Goal: Transaction & Acquisition: Book appointment/travel/reservation

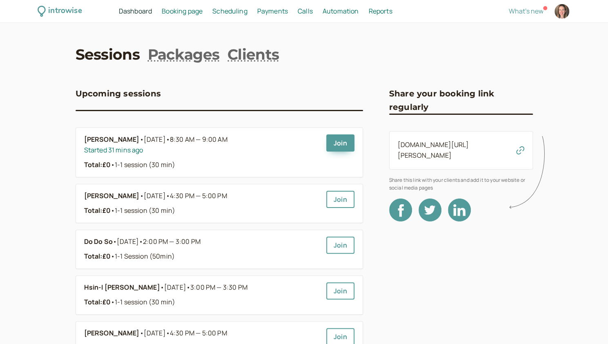
click at [191, 8] on span "Booking page" at bounding box center [182, 11] width 41 height 9
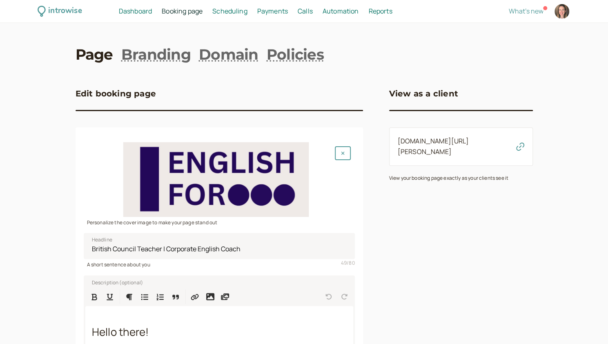
click at [229, 14] on span "Scheduling" at bounding box center [229, 11] width 35 height 9
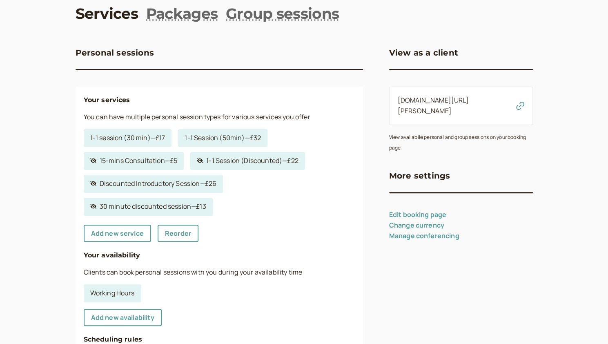
scroll to position [82, 0]
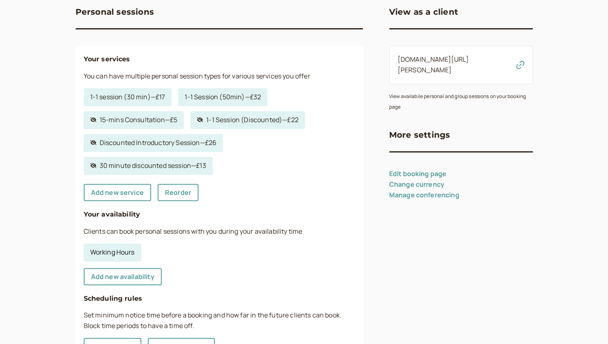
click at [119, 252] on link "Working Hours" at bounding box center [113, 252] width 58 height 18
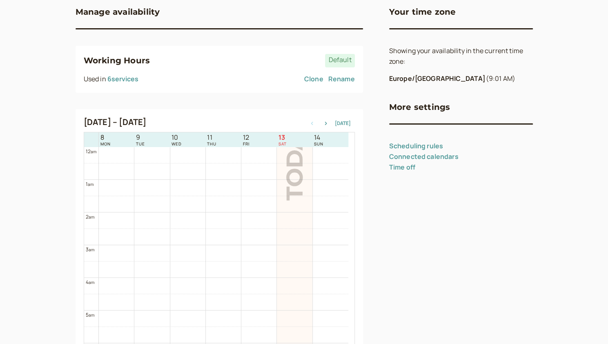
scroll to position [262, 0]
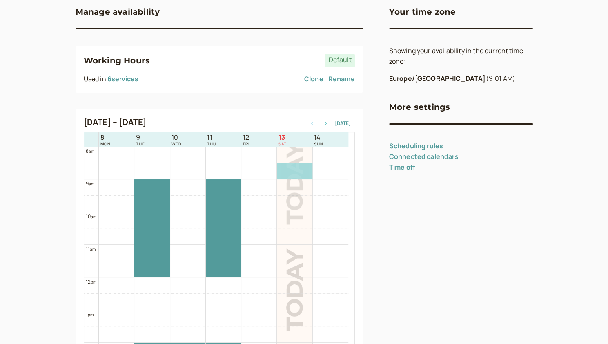
click at [330, 124] on icon "button" at bounding box center [326, 123] width 10 height 3
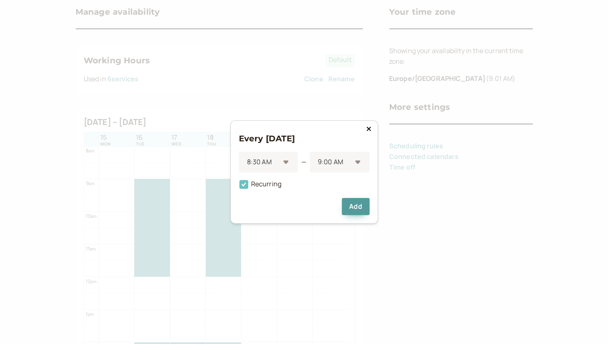
click at [245, 184] on icon at bounding box center [243, 184] width 9 height 9
click at [239, 187] on input "Recurring" at bounding box center [239, 187] width 0 height 0
click at [353, 205] on button "Add" at bounding box center [355, 206] width 27 height 17
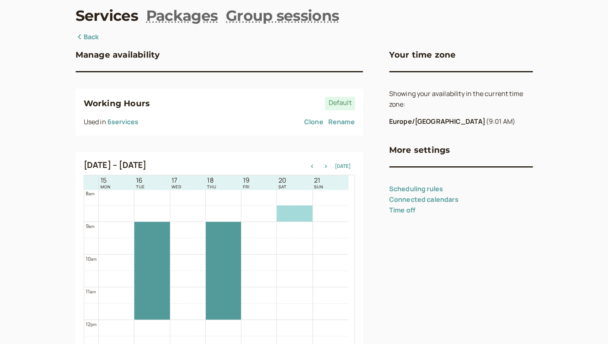
scroll to position [0, 0]
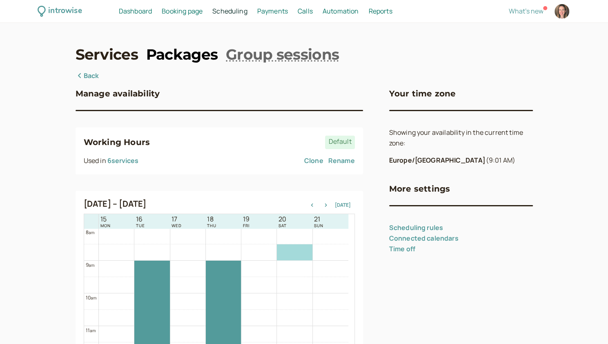
click at [174, 52] on link "Packages" at bounding box center [181, 54] width 71 height 20
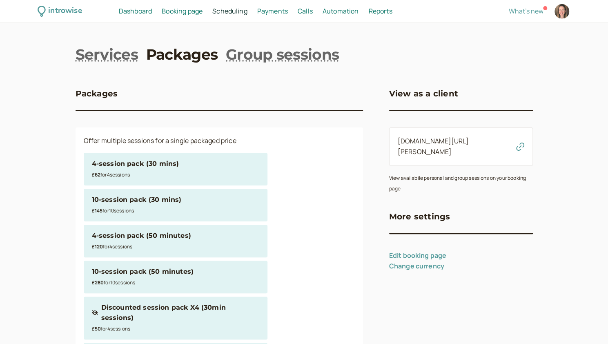
click at [139, 14] on span "Dashboard" at bounding box center [135, 11] width 33 height 9
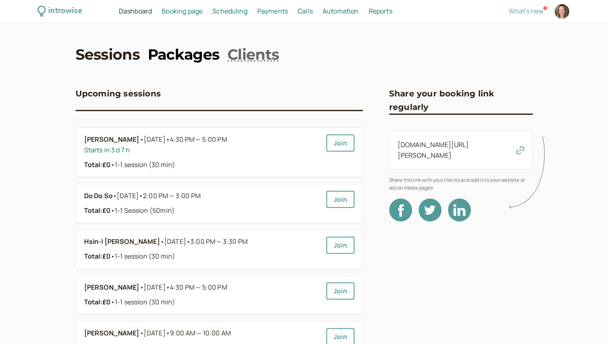
click at [167, 54] on link "Packages" at bounding box center [183, 54] width 71 height 20
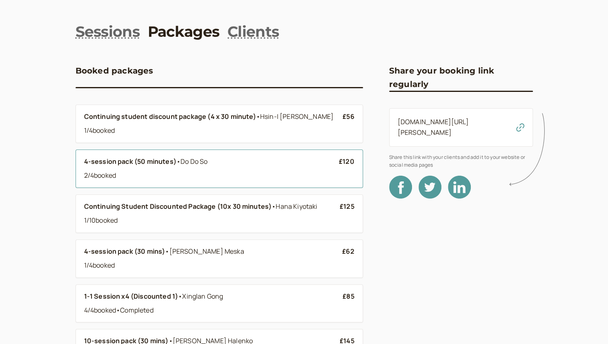
scroll to position [41, 0]
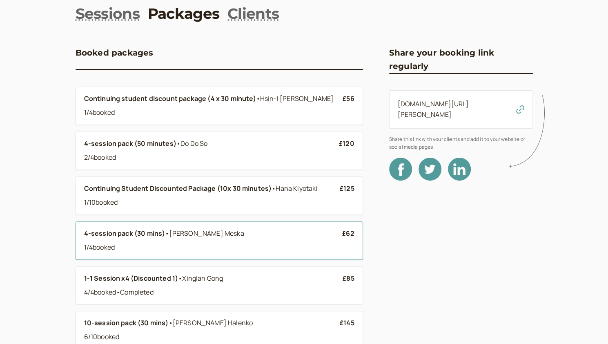
click at [173, 232] on span "Linda Meska" at bounding box center [206, 233] width 75 height 9
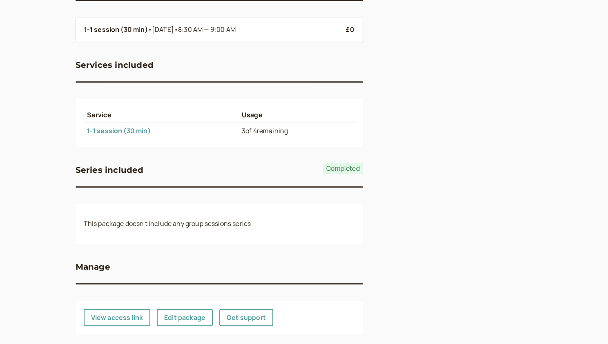
scroll to position [190, 0]
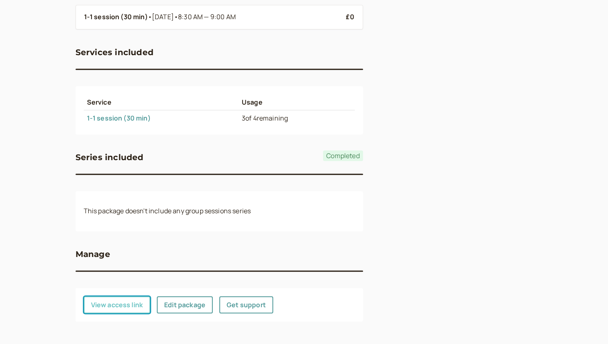
click at [114, 298] on button "View access link" at bounding box center [117, 304] width 67 height 17
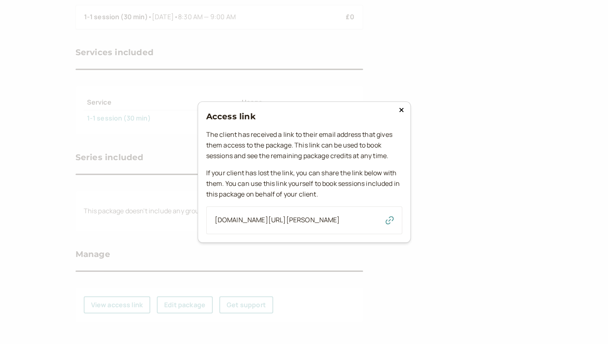
click at [394, 221] on div "introwise.com/emily-king/packages/use?packageId=pI3Wx0Jvk7ziHbYP56QW" at bounding box center [304, 220] width 196 height 28
click at [390, 218] on icon "button" at bounding box center [389, 220] width 8 height 8
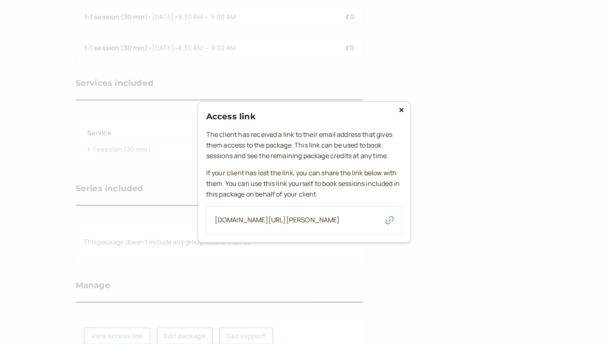
click at [400, 108] on icon at bounding box center [401, 110] width 4 height 4
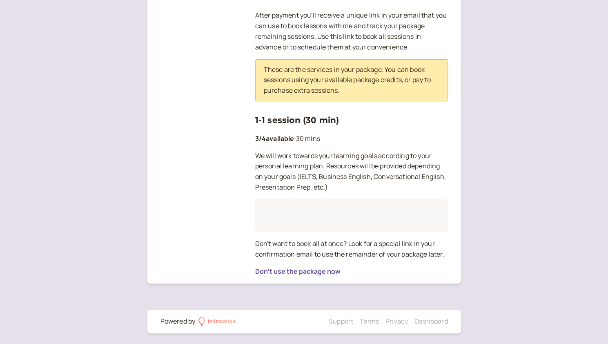
scroll to position [164, 0]
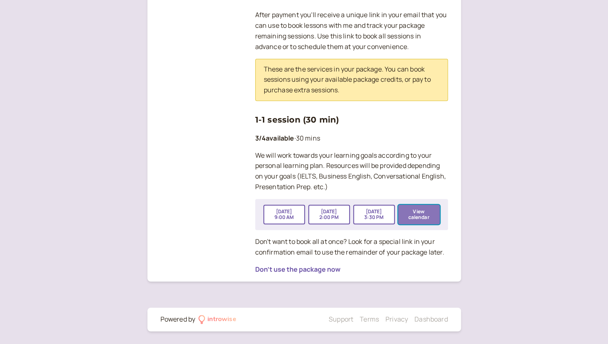
click at [415, 211] on button "View calendar" at bounding box center [419, 215] width 42 height 20
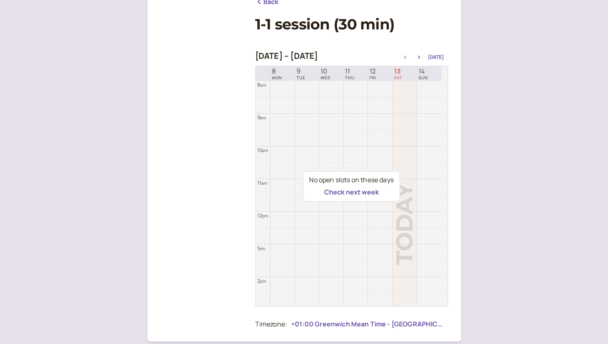
scroll to position [123, 0]
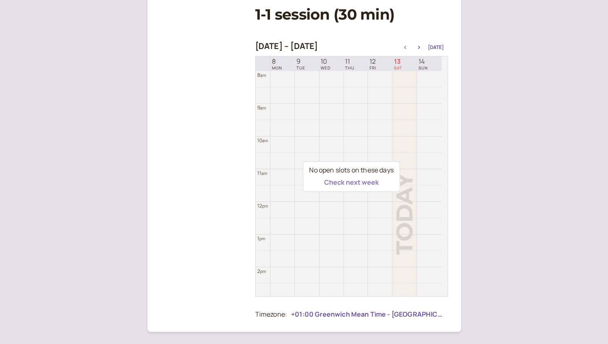
click at [359, 182] on button "Check next week" at bounding box center [351, 181] width 55 height 7
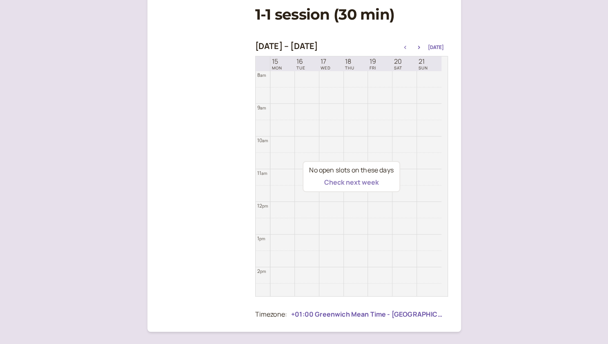
scroll to position [262, 0]
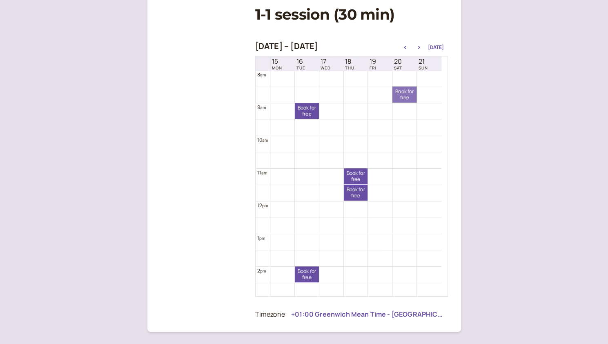
click at [400, 97] on link "Book for free free" at bounding box center [404, 95] width 24 height 16
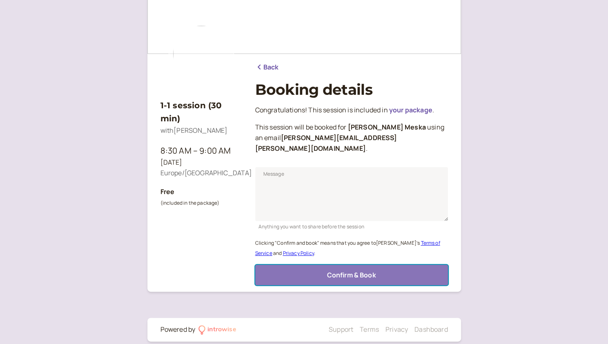
click at [305, 265] on button "Confirm & Book" at bounding box center [351, 275] width 193 height 20
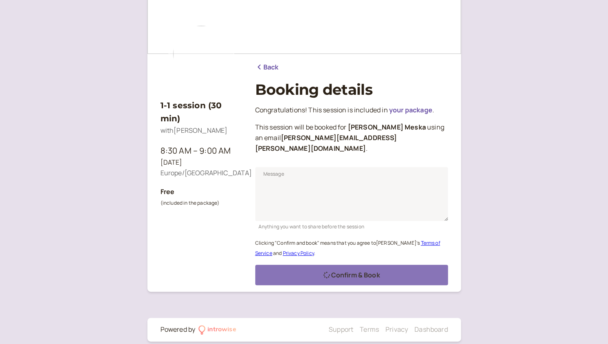
scroll to position [21, 0]
